Goal: Information Seeking & Learning: Learn about a topic

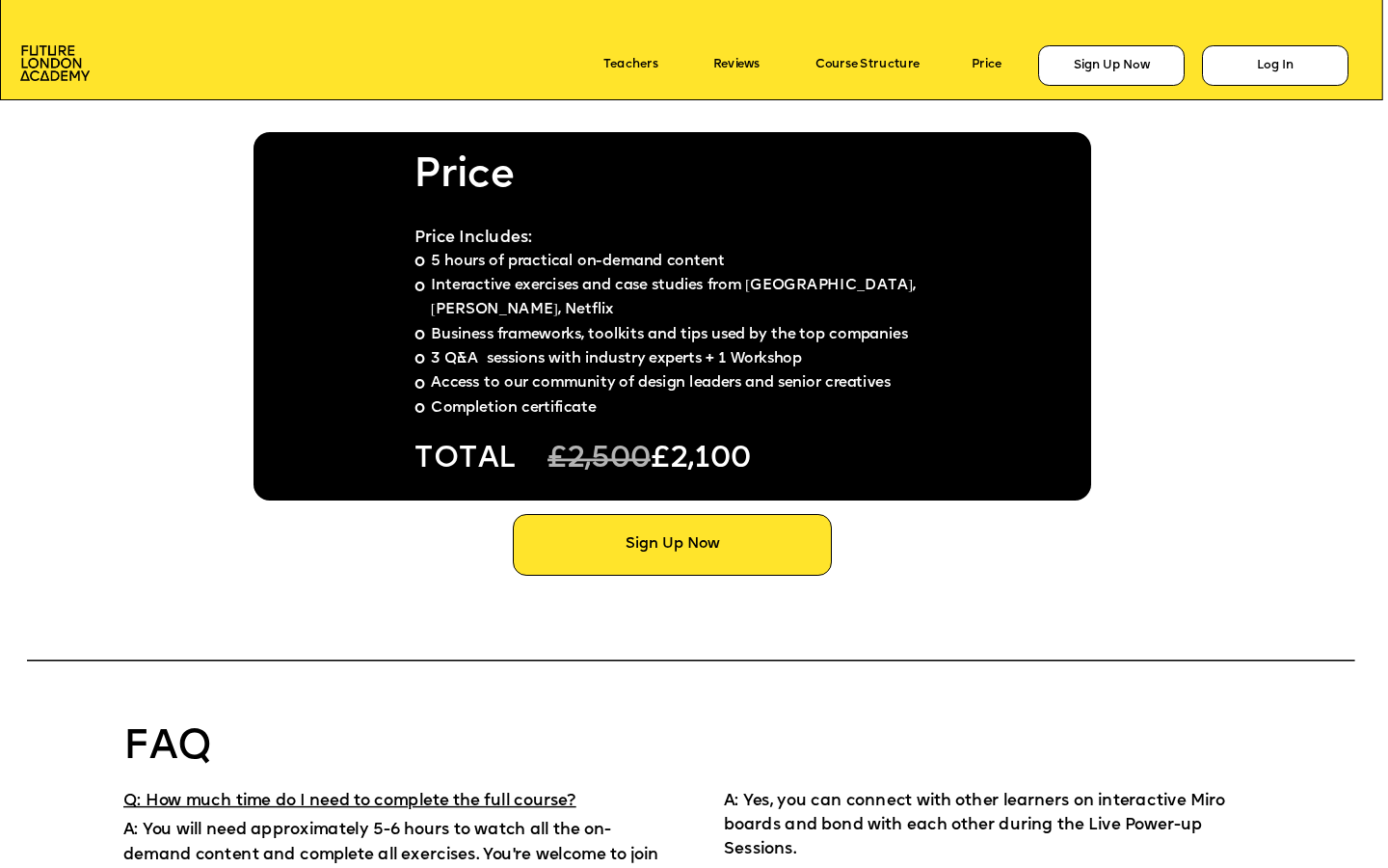
scroll to position [12809, 0]
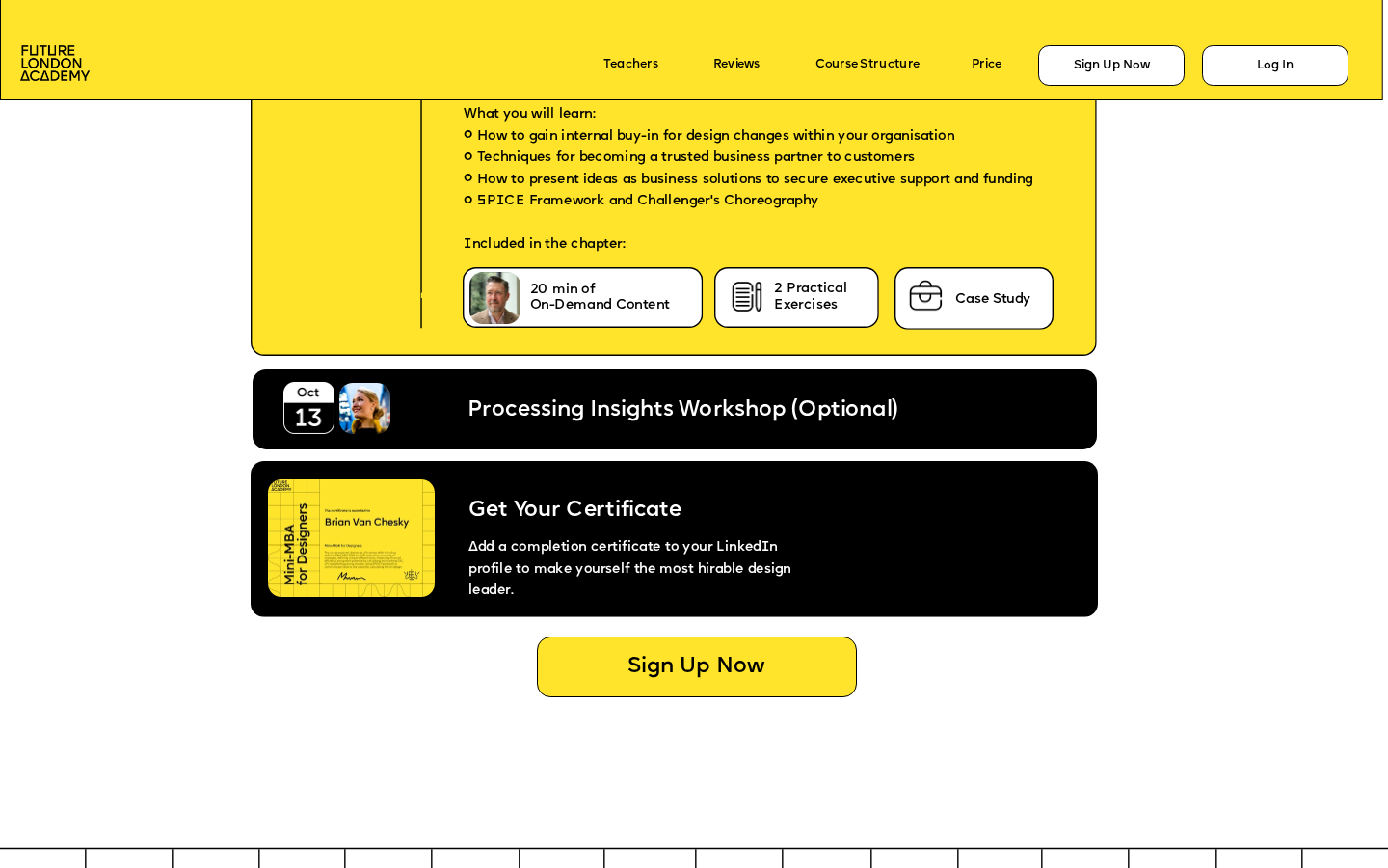
scroll to position [7610, 0]
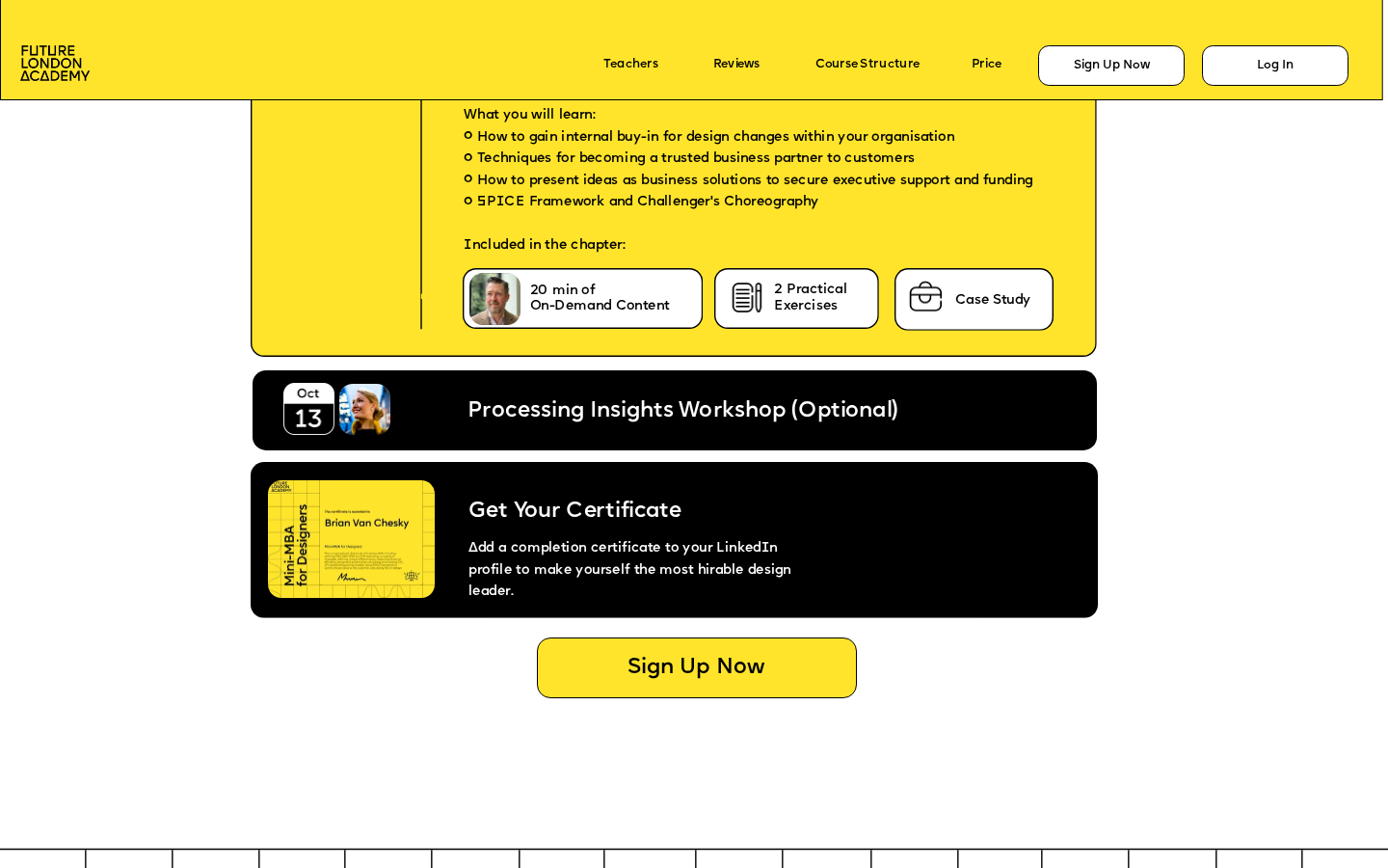
click at [360, 513] on img at bounding box center [351, 538] width 166 height 118
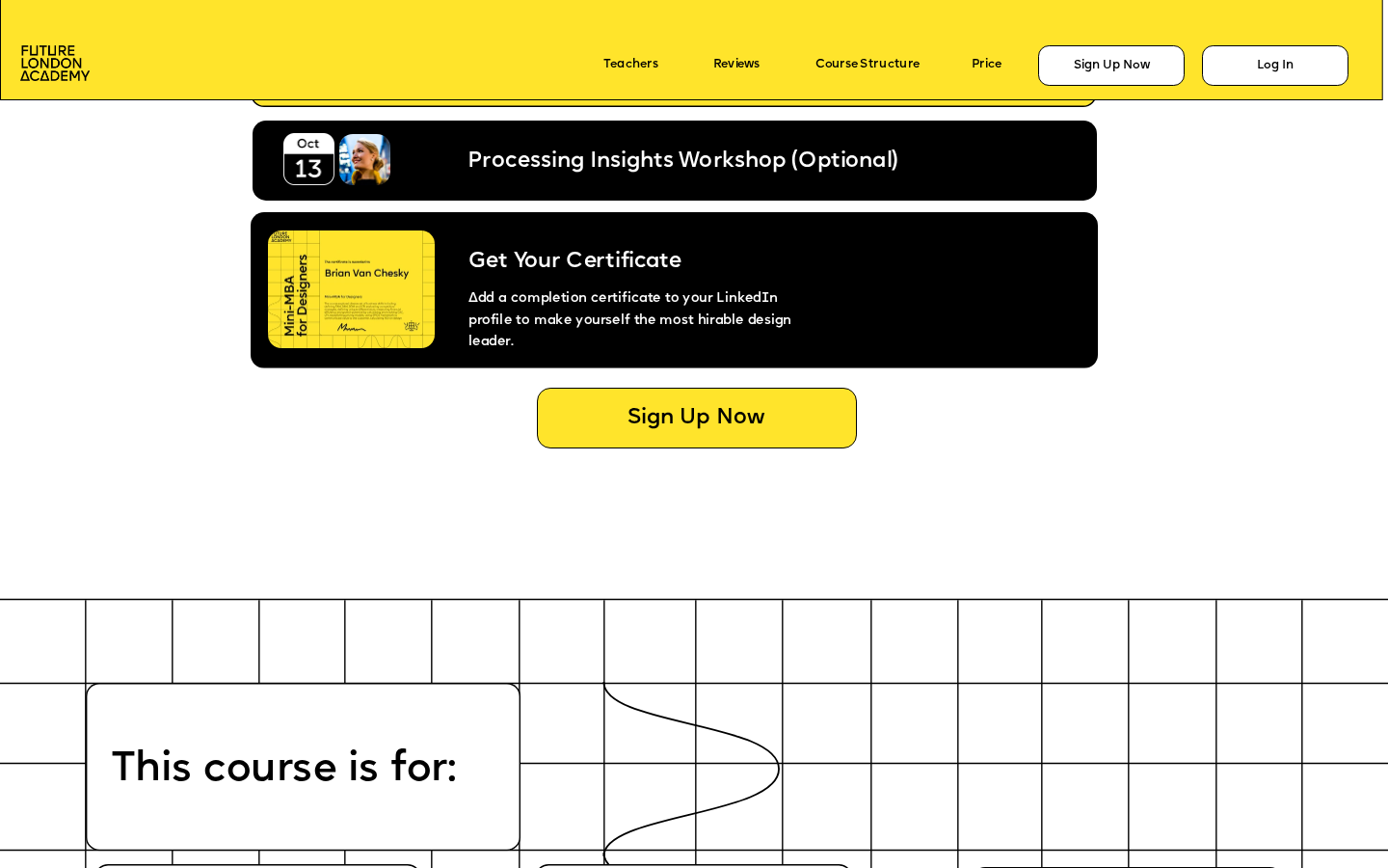
scroll to position [7857, 0]
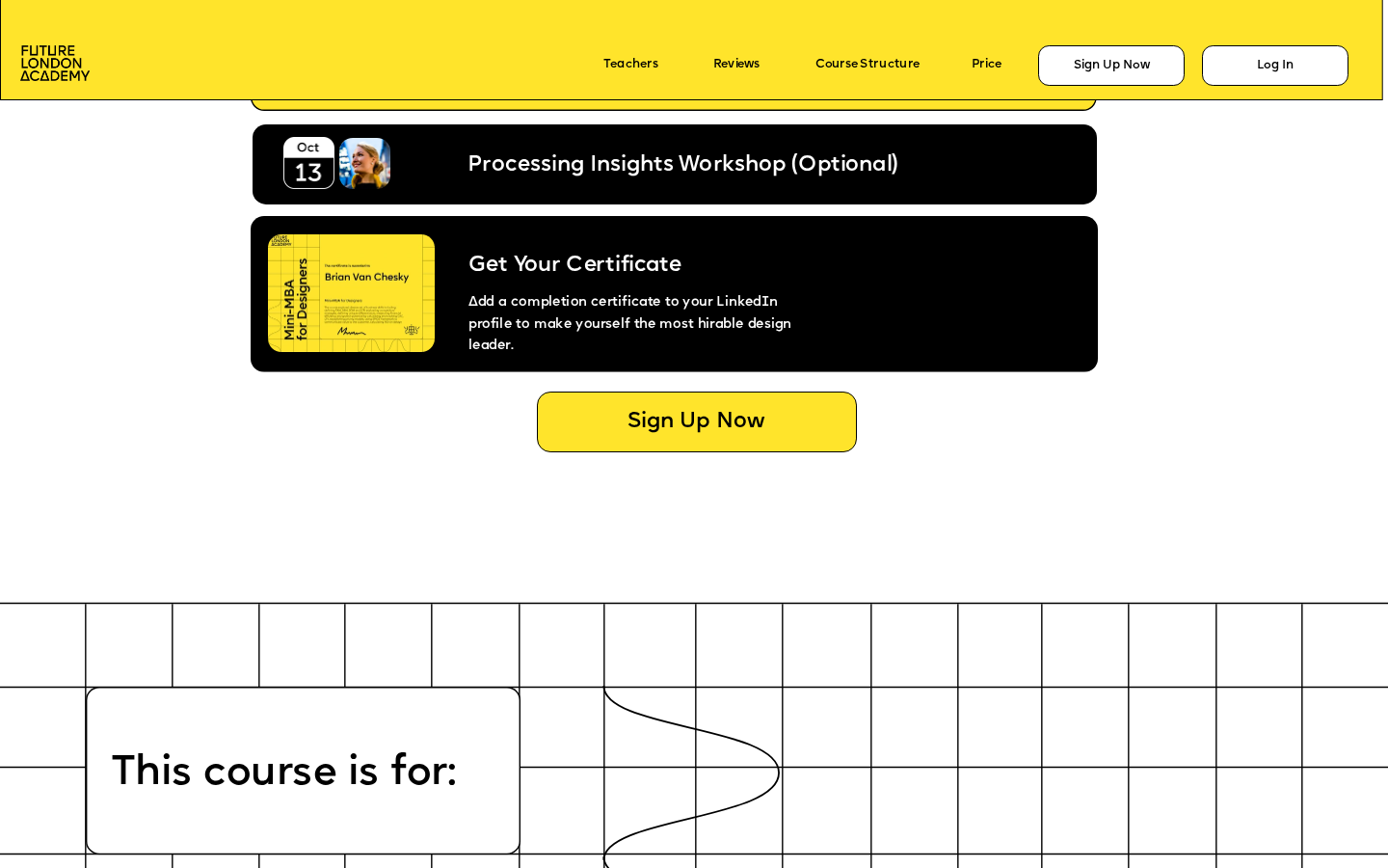
drag, startPoint x: 409, startPoint y: 325, endPoint x: 282, endPoint y: 355, distance: 130.5
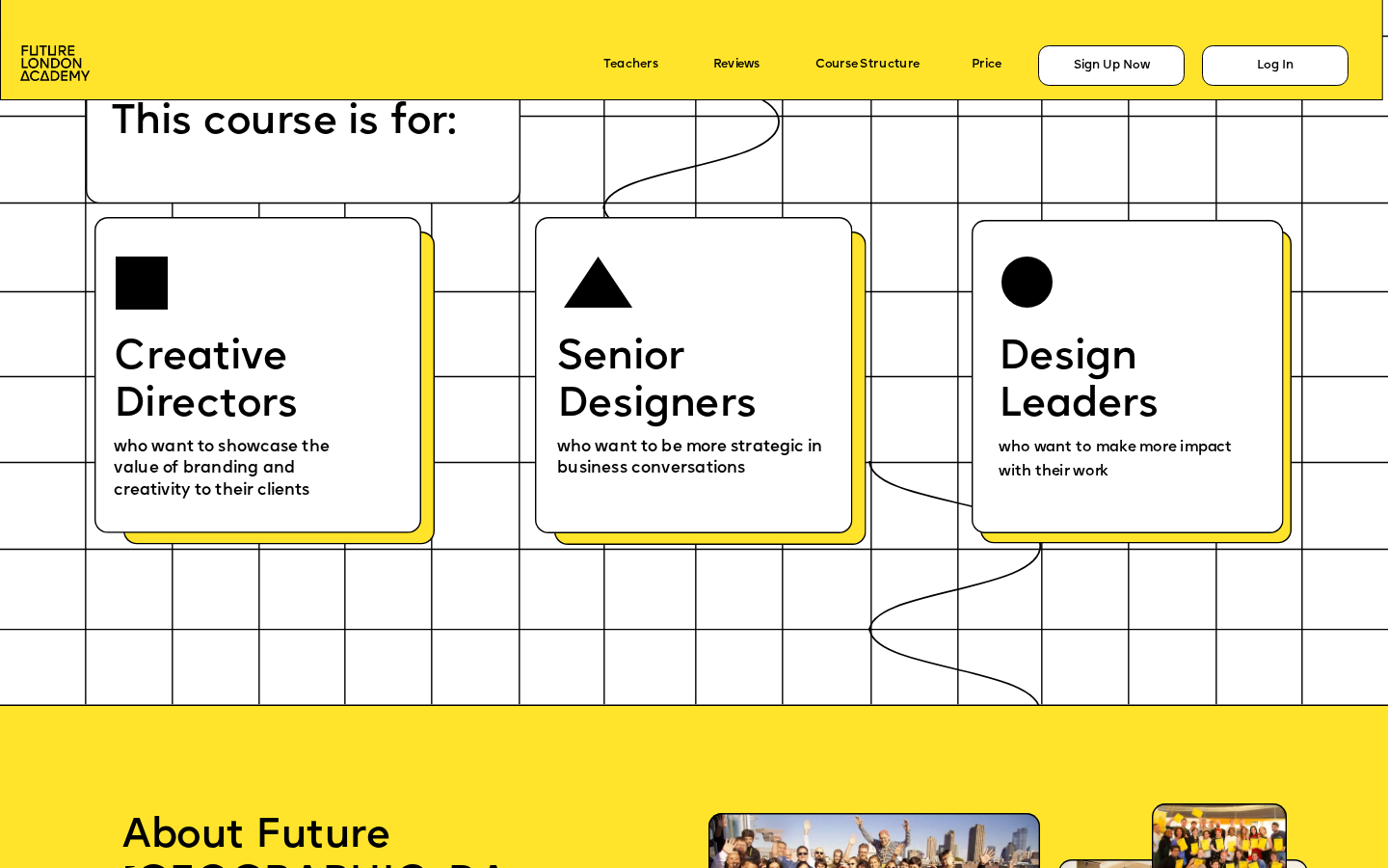
scroll to position [8550, 0]
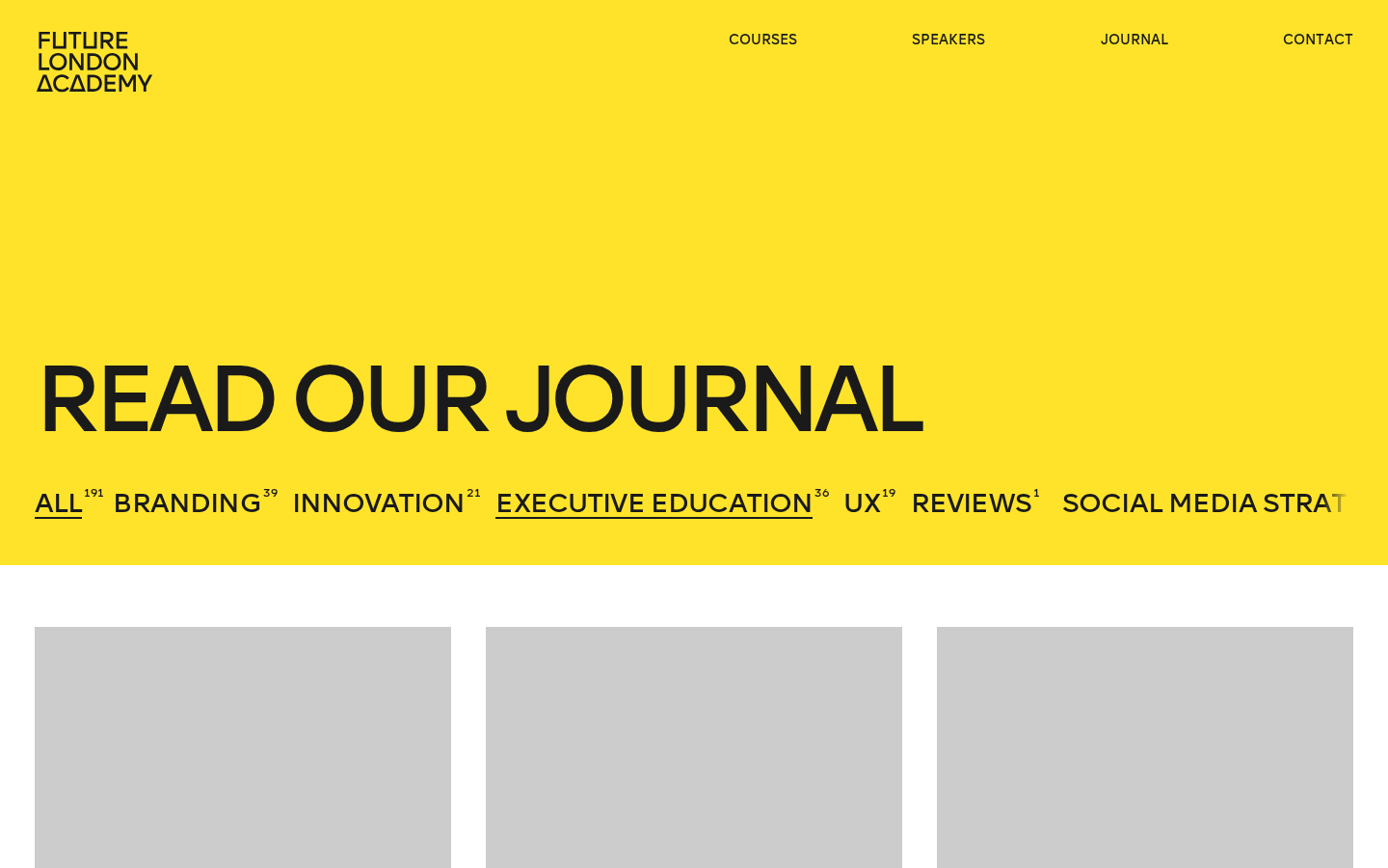
click at [559, 497] on span "Executive Education" at bounding box center [654, 503] width 317 height 32
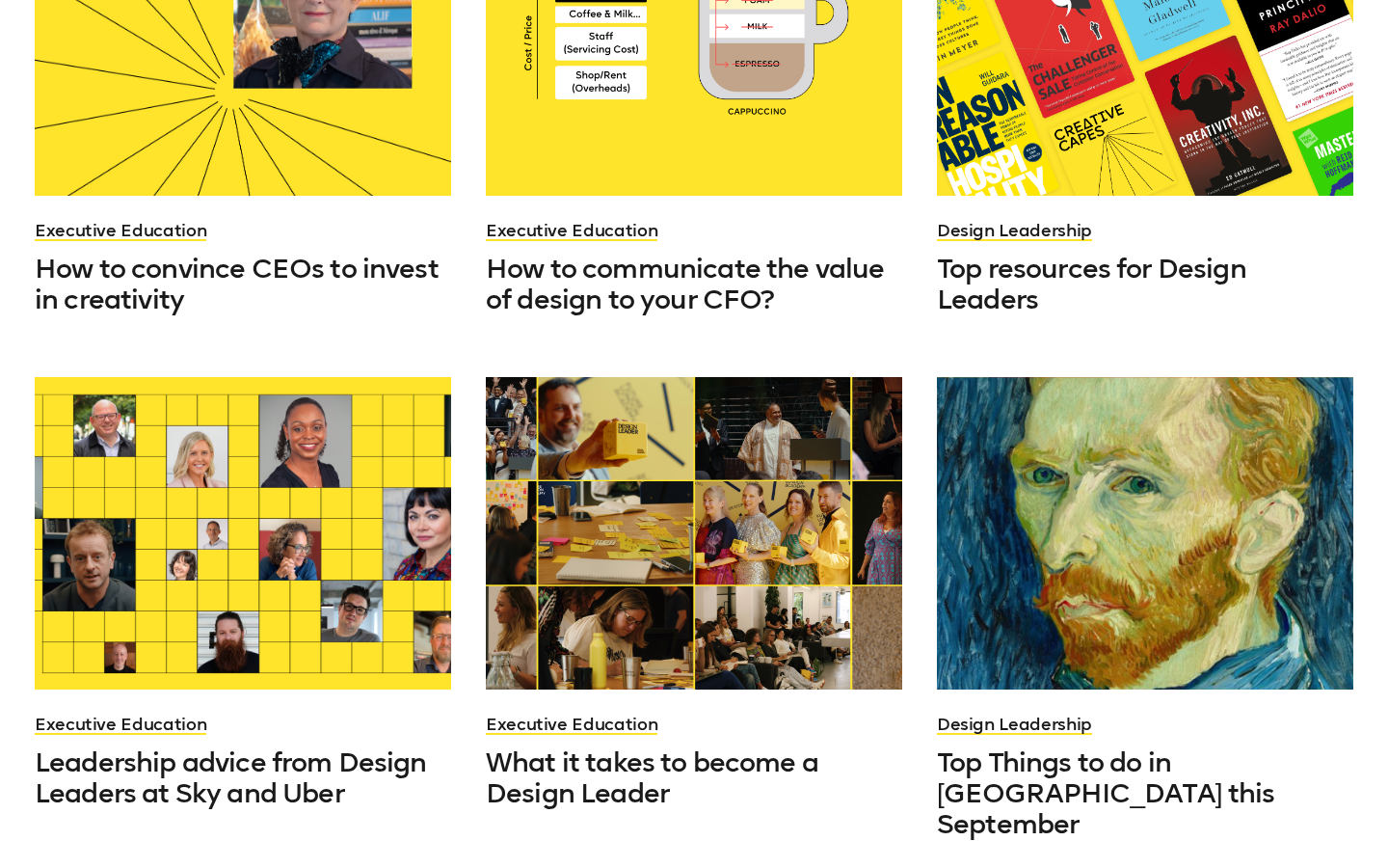
scroll to position [1301, 0]
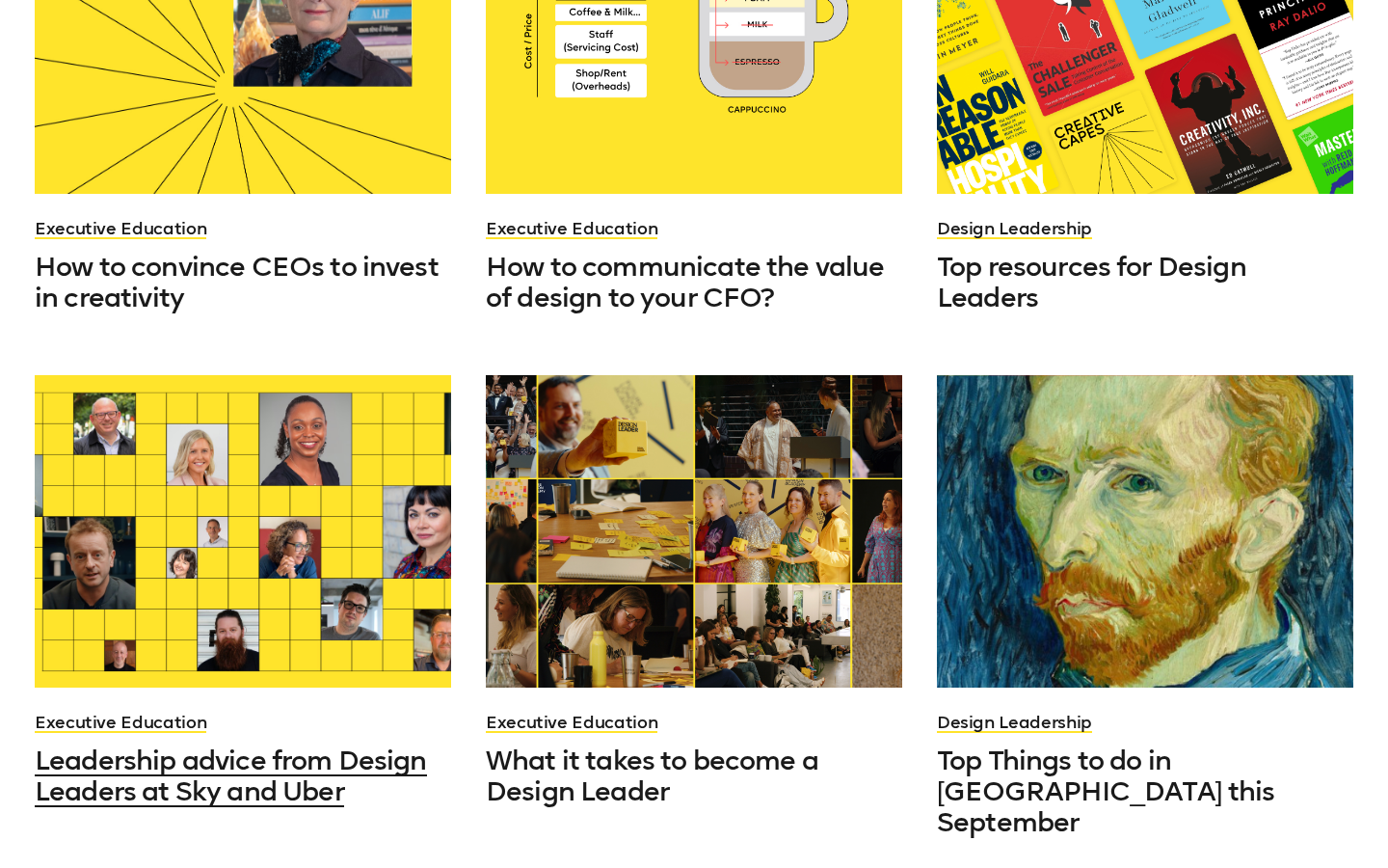
click at [294, 752] on span "Leadership advice from Design Leaders at Sky and Uber" at bounding box center [231, 775] width 392 height 62
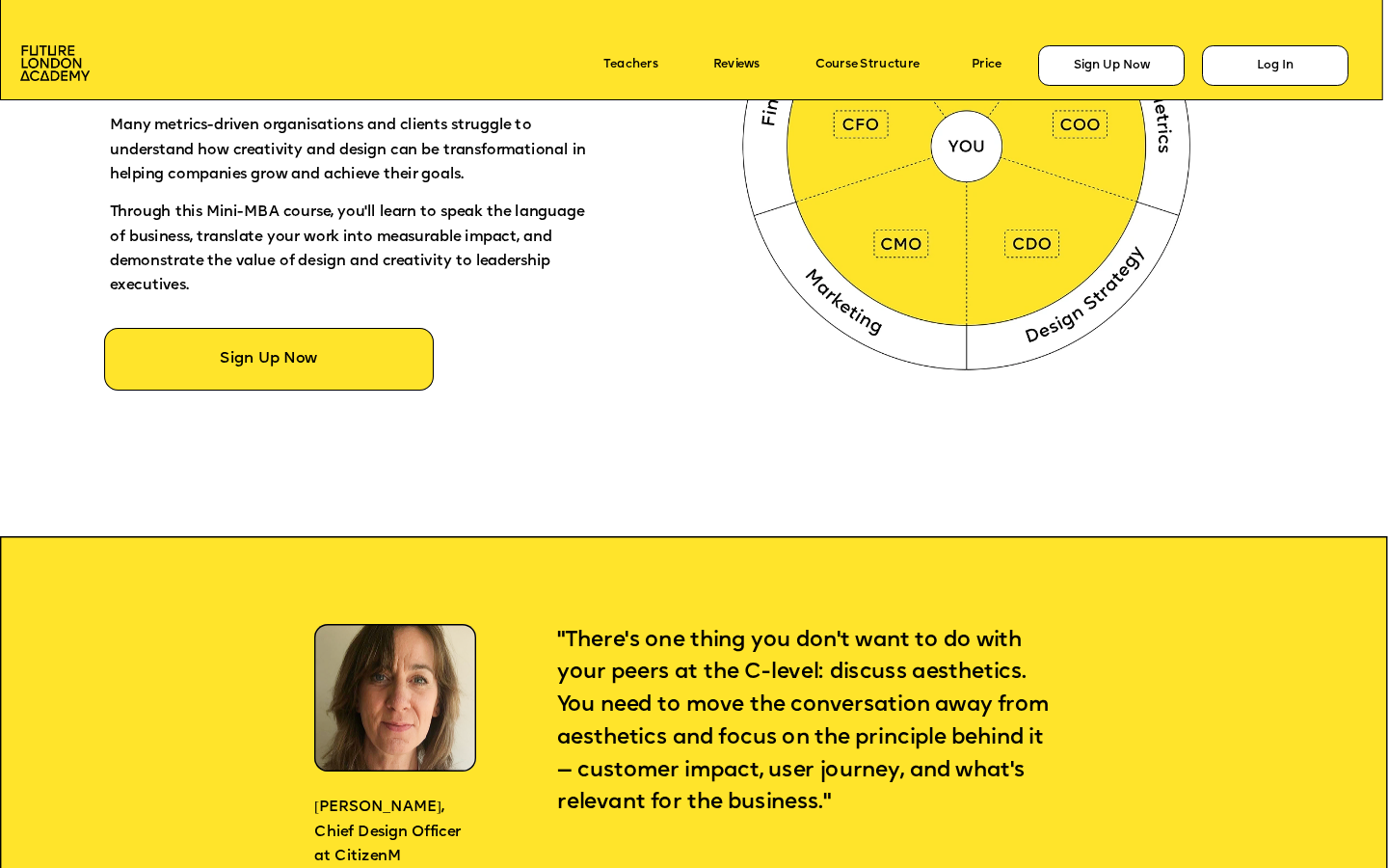
scroll to position [1200, 0]
